Goal: Task Accomplishment & Management: Use online tool/utility

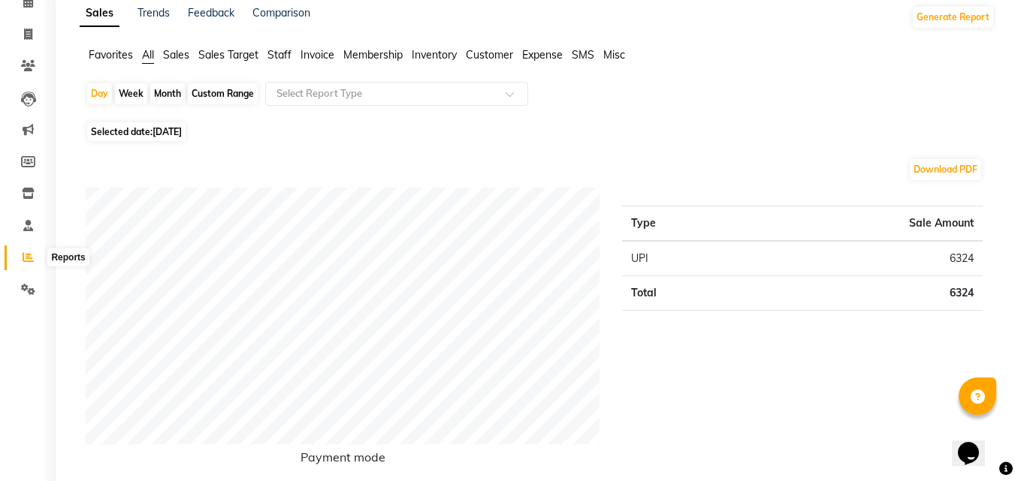
click at [29, 256] on icon at bounding box center [28, 257] width 11 height 11
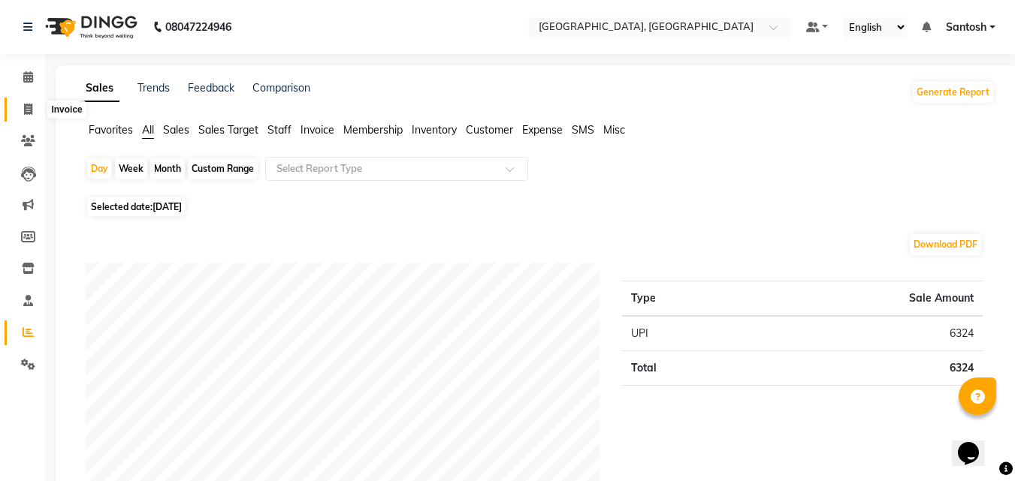
click at [26, 115] on span at bounding box center [28, 109] width 26 height 17
select select "service"
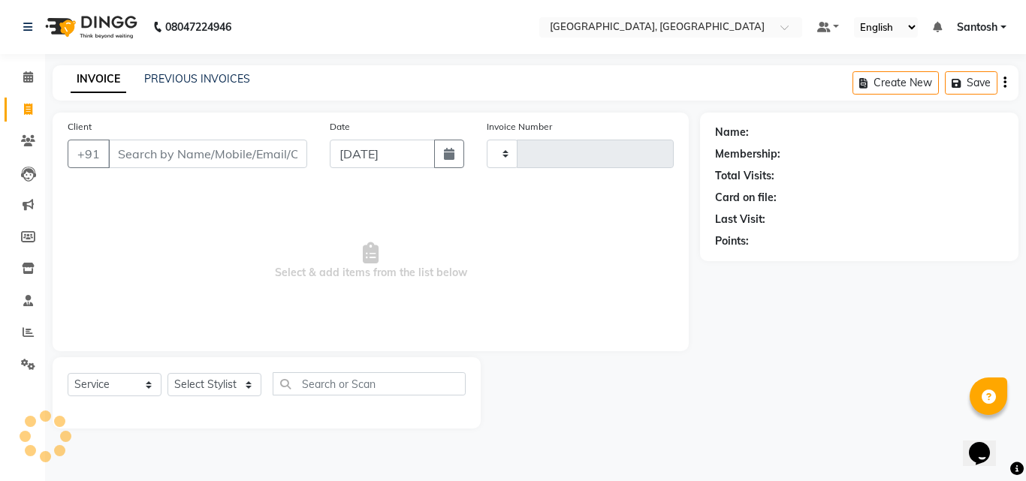
type input "1270"
select select "5506"
click at [209, 79] on link "PREVIOUS INVOICES" at bounding box center [197, 79] width 106 height 14
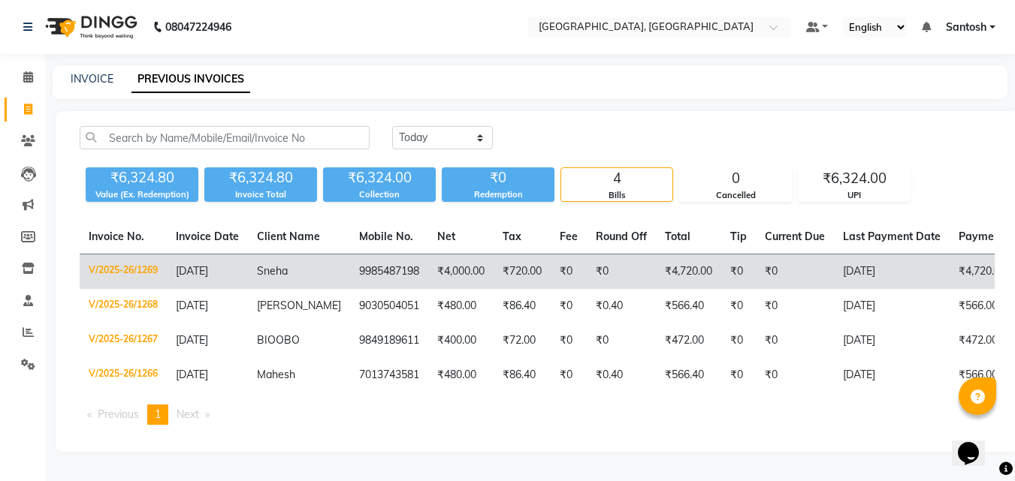
click at [656, 277] on td "₹4,720.00" at bounding box center [688, 272] width 65 height 35
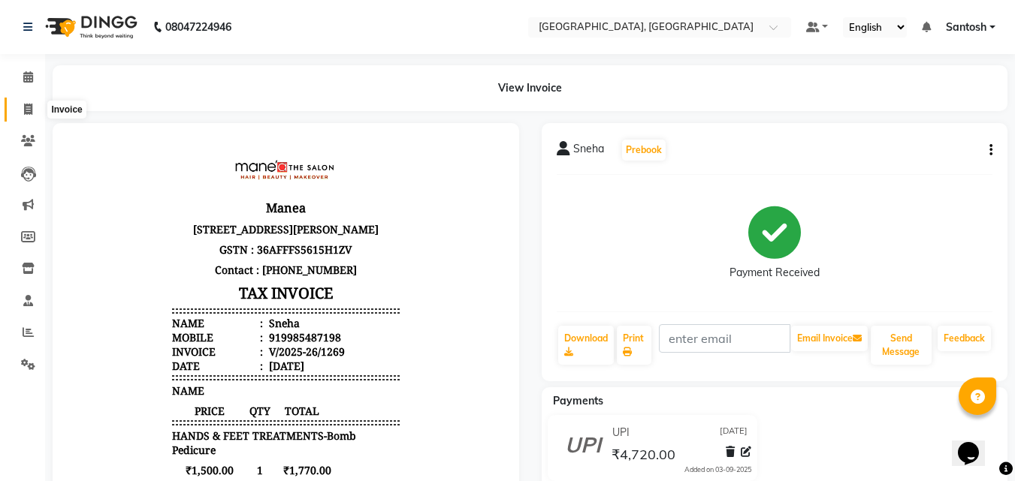
click at [37, 102] on span at bounding box center [28, 109] width 26 height 17
select select "service"
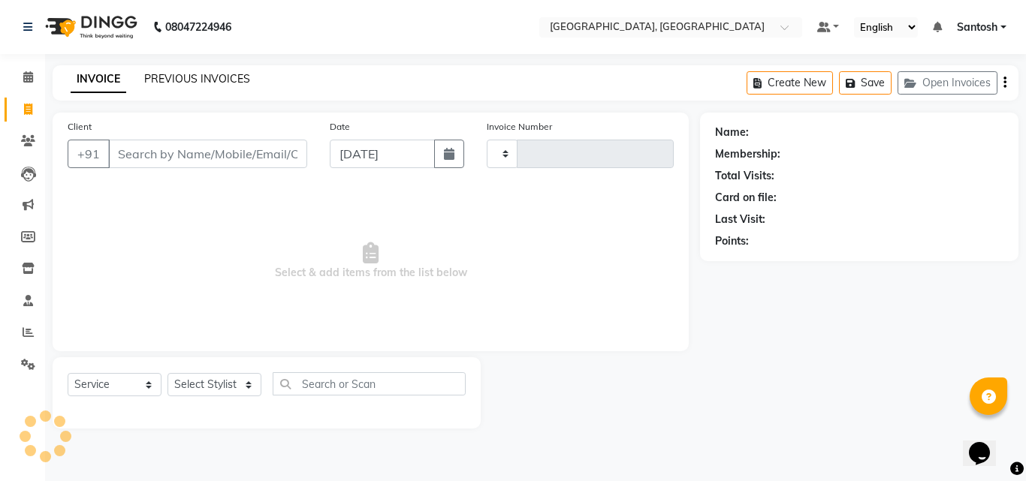
click at [150, 73] on link "PREVIOUS INVOICES" at bounding box center [197, 79] width 106 height 14
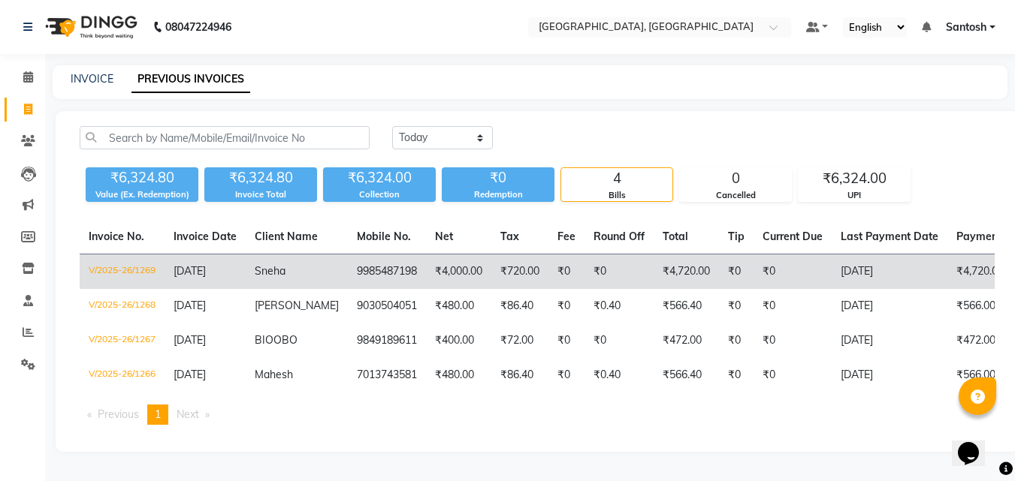
click at [358, 266] on td "9985487198" at bounding box center [387, 272] width 78 height 35
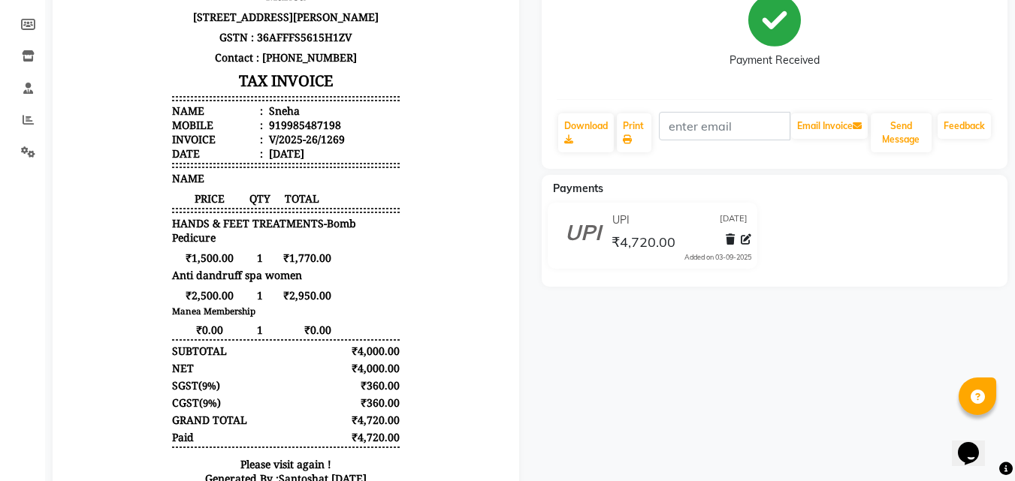
scroll to position [225, 0]
